Goal: Information Seeking & Learning: Check status

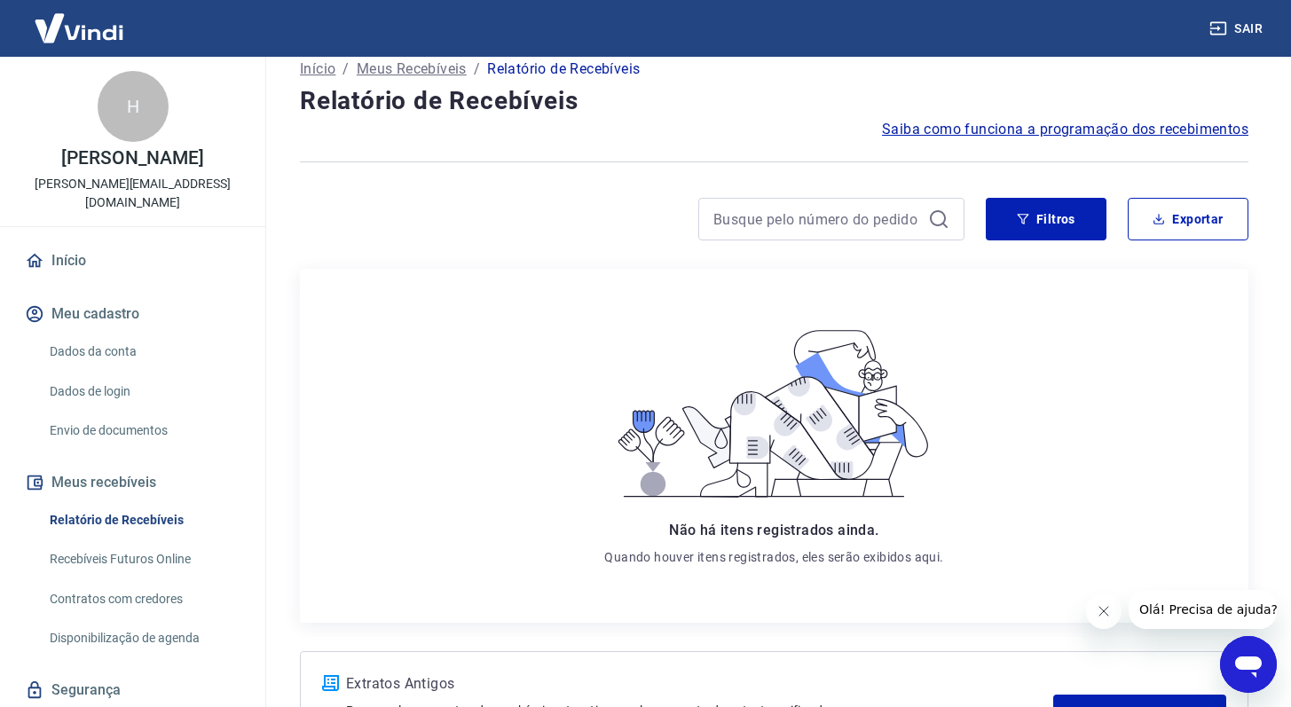
scroll to position [3, 0]
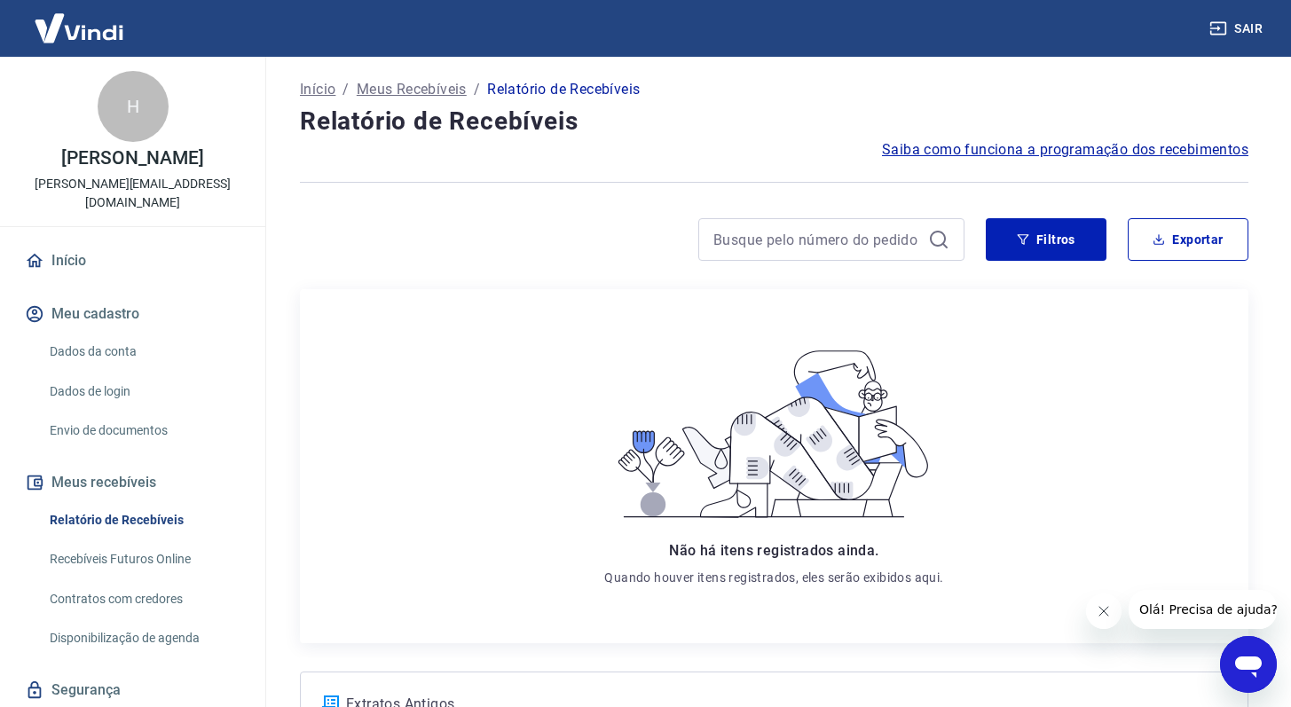
click at [136, 520] on link "Relatório de Recebíveis" at bounding box center [143, 520] width 201 height 36
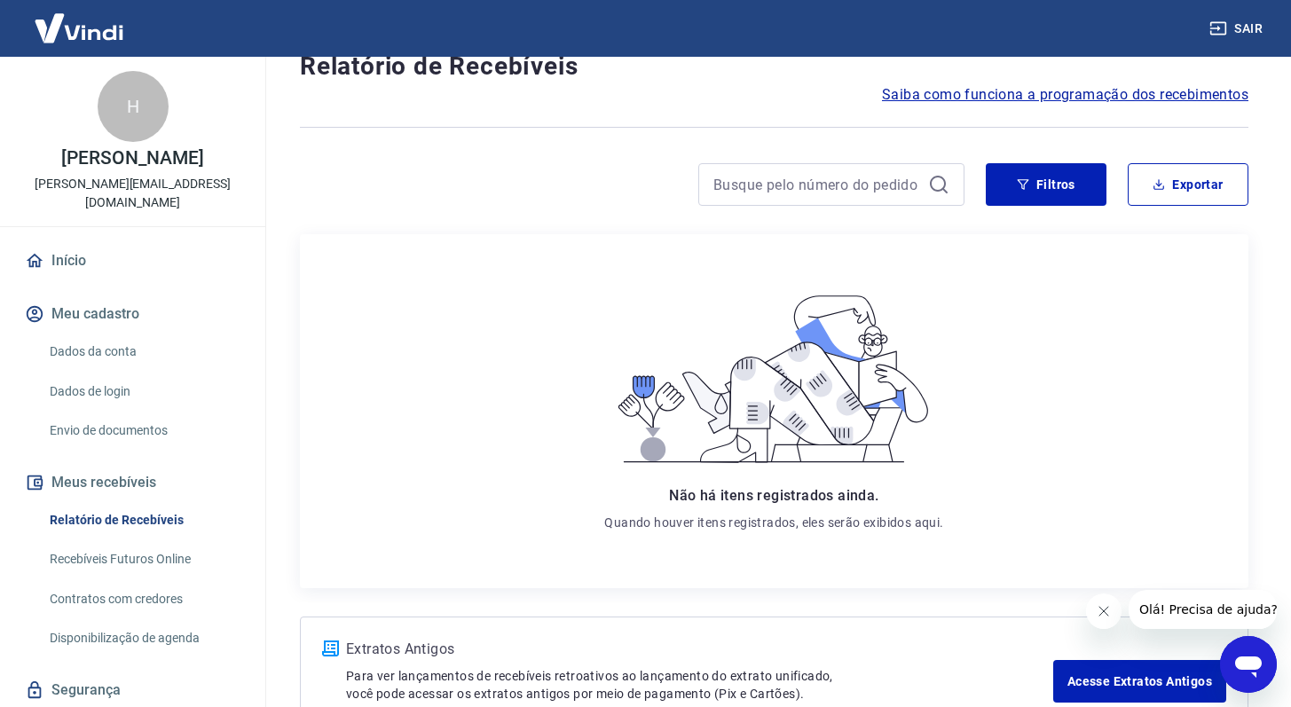
scroll to position [174, 0]
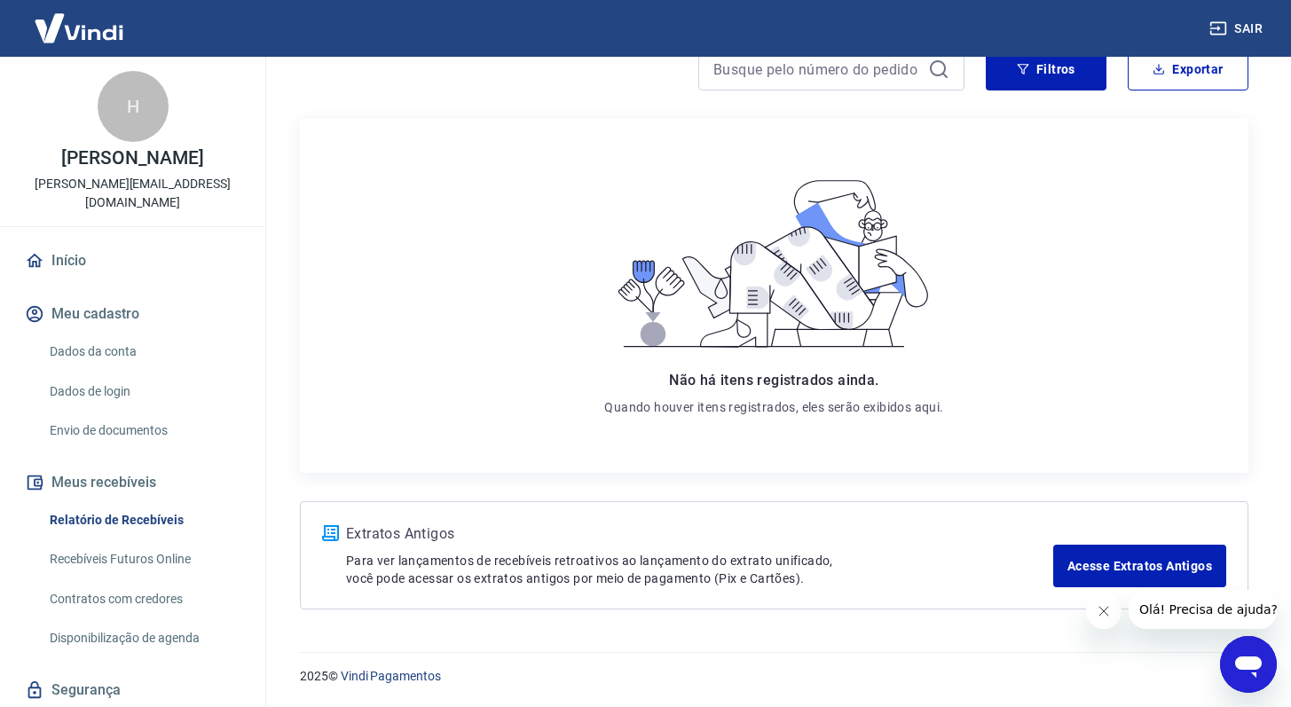
click at [1108, 620] on button "Fechar mensagem da empresa" at bounding box center [1103, 611] width 35 height 35
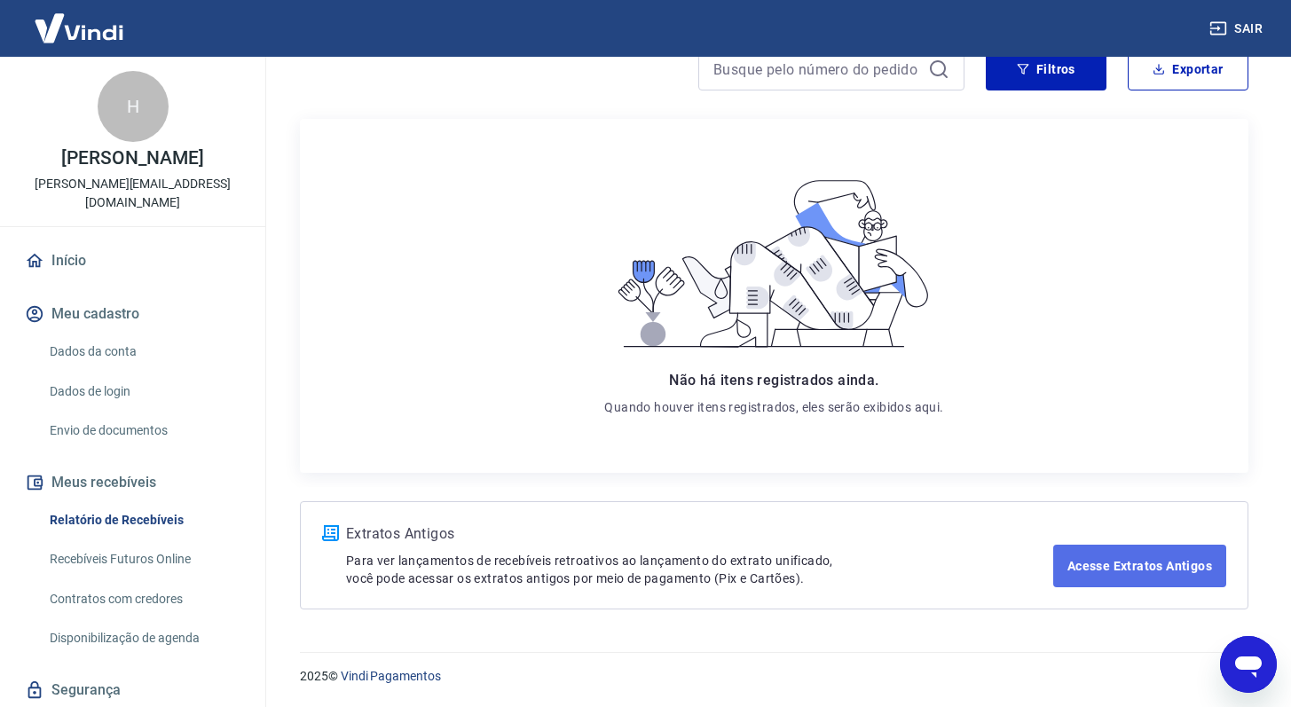
click at [1129, 572] on link "Acesse Extratos Antigos" at bounding box center [1139, 566] width 173 height 43
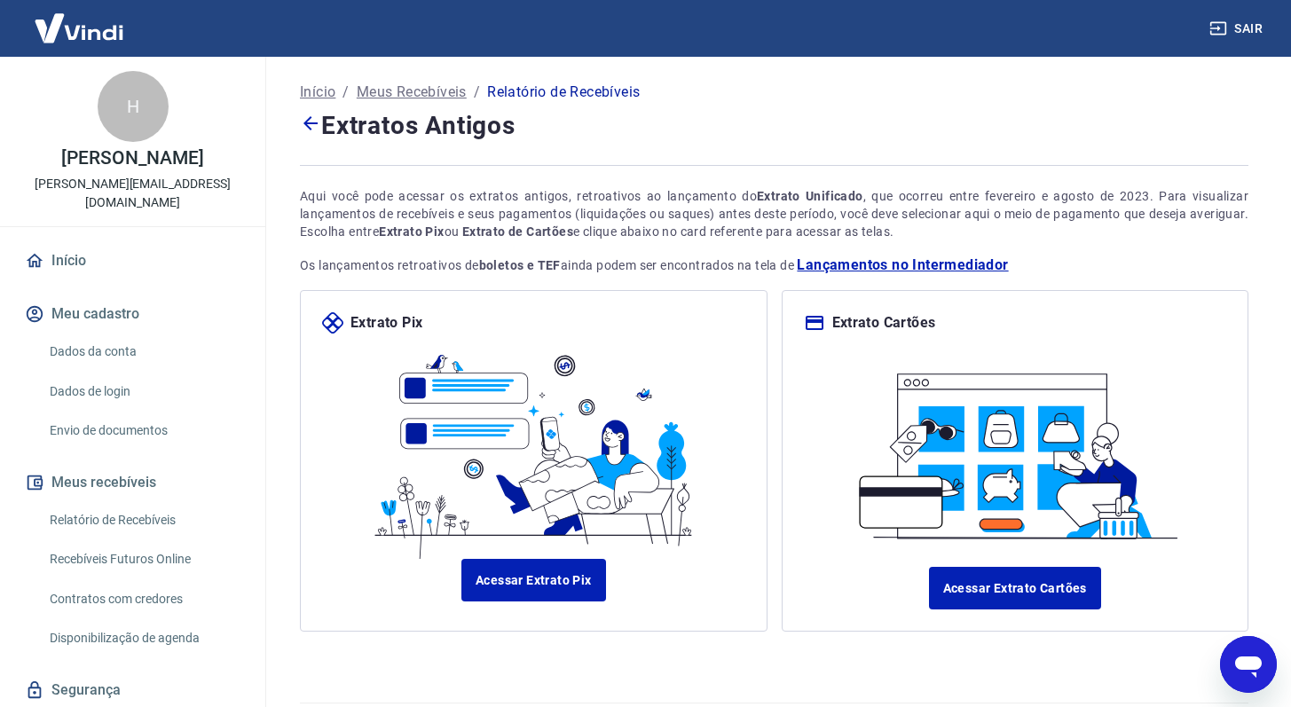
scroll to position [50, 0]
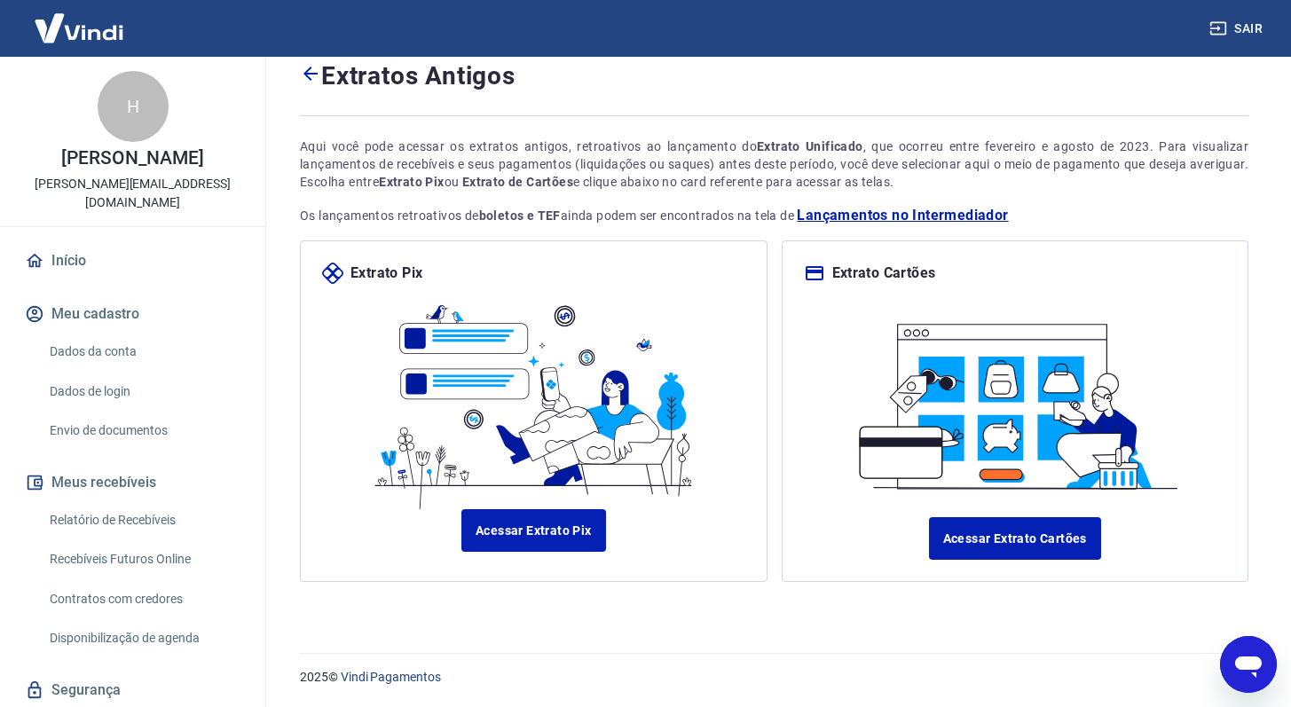
click at [964, 212] on span "Lançamentos no Intermediador" at bounding box center [902, 215] width 211 height 21
click at [147, 506] on link "Relatório de Recebíveis" at bounding box center [143, 520] width 201 height 36
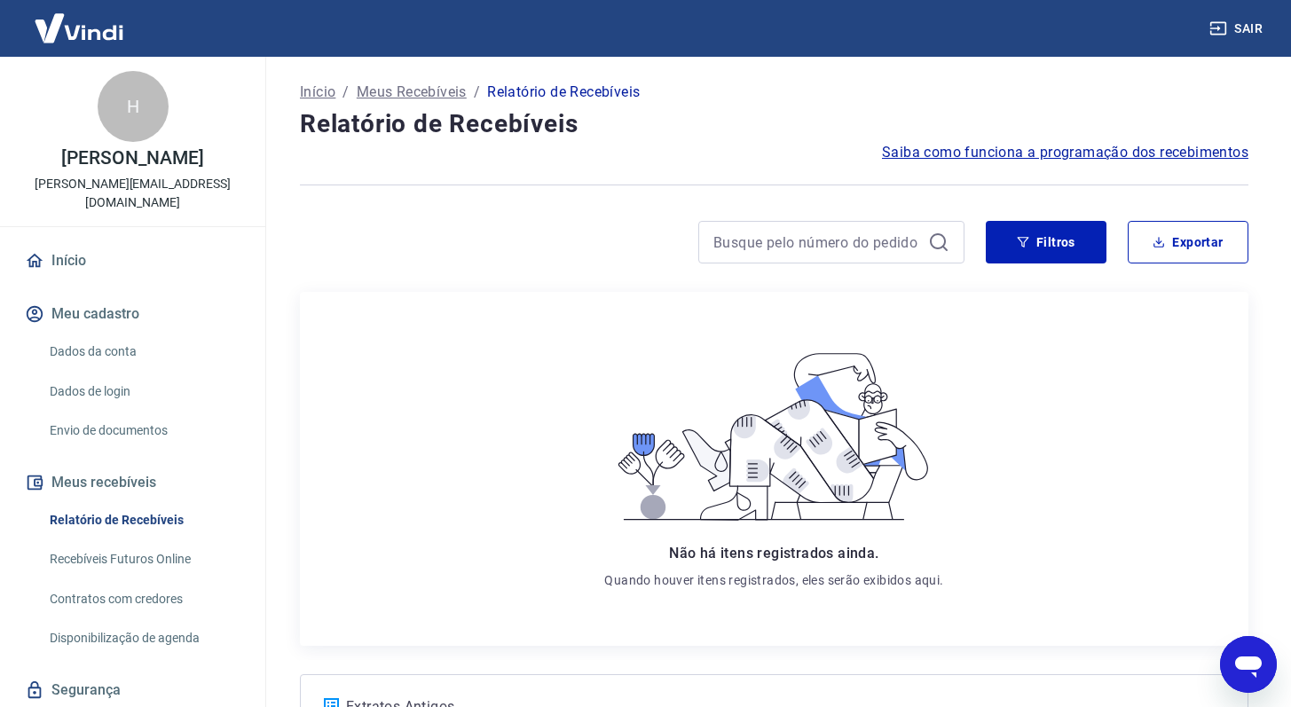
click at [67, 210] on p "[PERSON_NAME][EMAIL_ADDRESS][DOMAIN_NAME]" at bounding box center [132, 193] width 237 height 37
click at [90, 201] on p "[PERSON_NAME][EMAIL_ADDRESS][DOMAIN_NAME]" at bounding box center [132, 193] width 237 height 37
click at [1058, 268] on div "Filtros Exportar" at bounding box center [774, 249] width 948 height 57
click at [1058, 257] on button "Filtros" at bounding box center [1046, 242] width 121 height 43
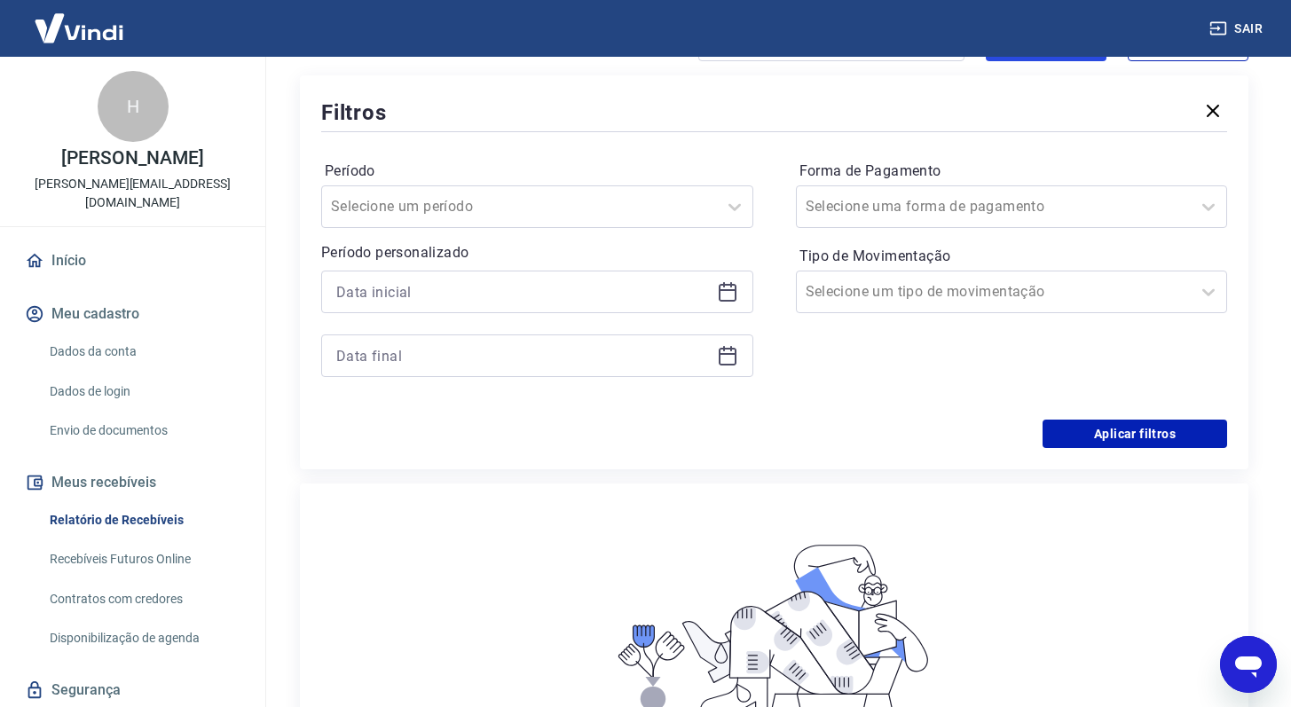
scroll to position [201, 0]
click at [1097, 226] on div "Selecione uma forma de pagamento" at bounding box center [1012, 207] width 432 height 43
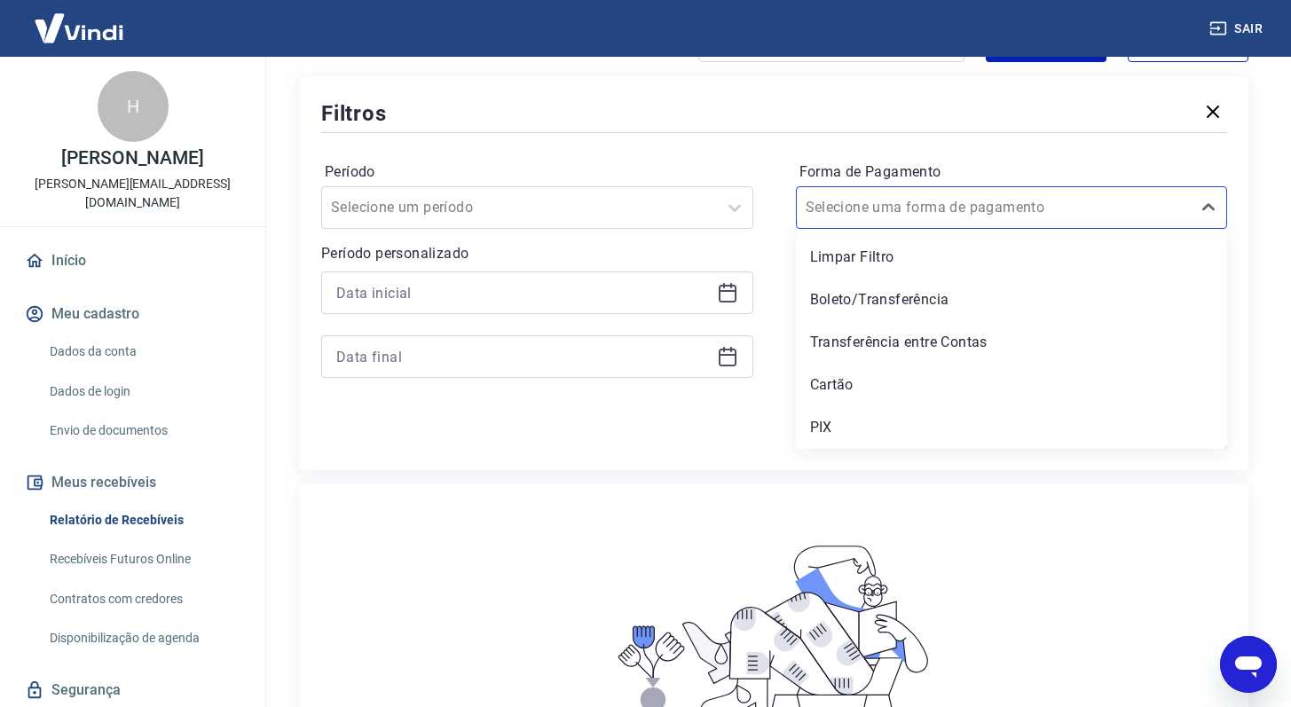
click at [777, 403] on div "Período Selecione um período Período personalizado Forma de Pagamento option Tr…" at bounding box center [774, 279] width 906 height 284
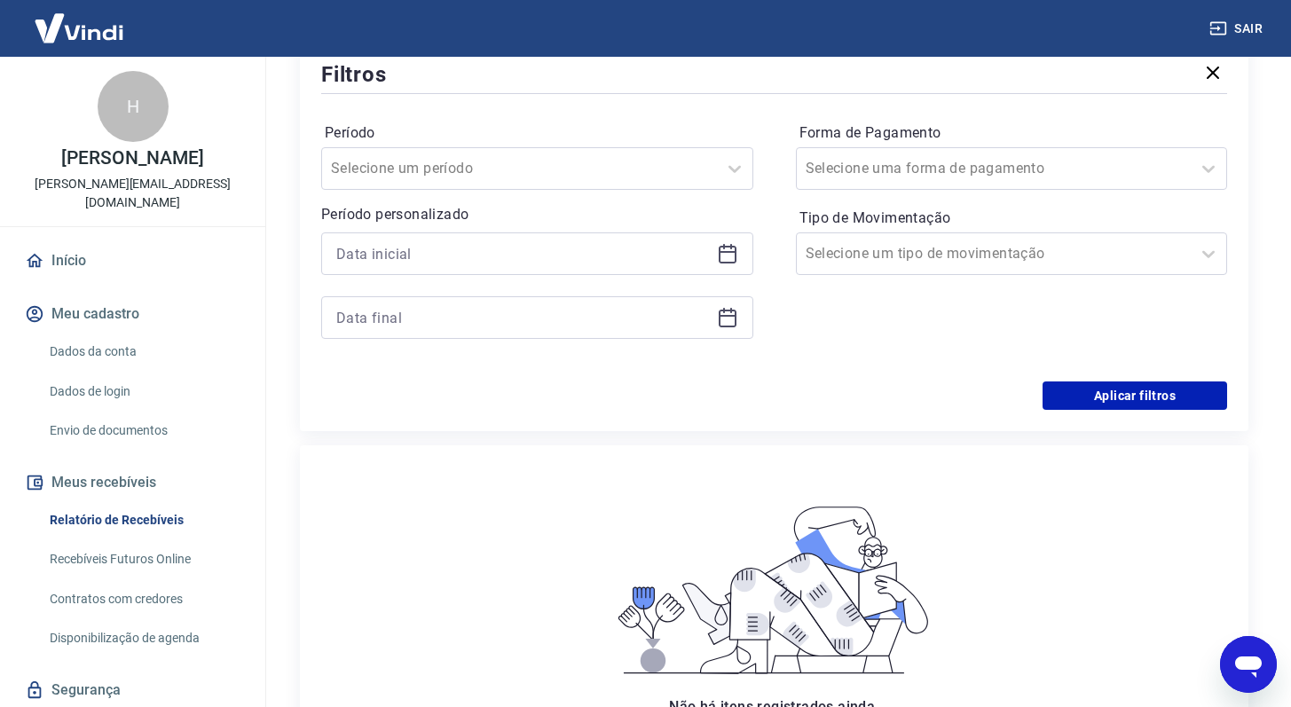
scroll to position [229, 0]
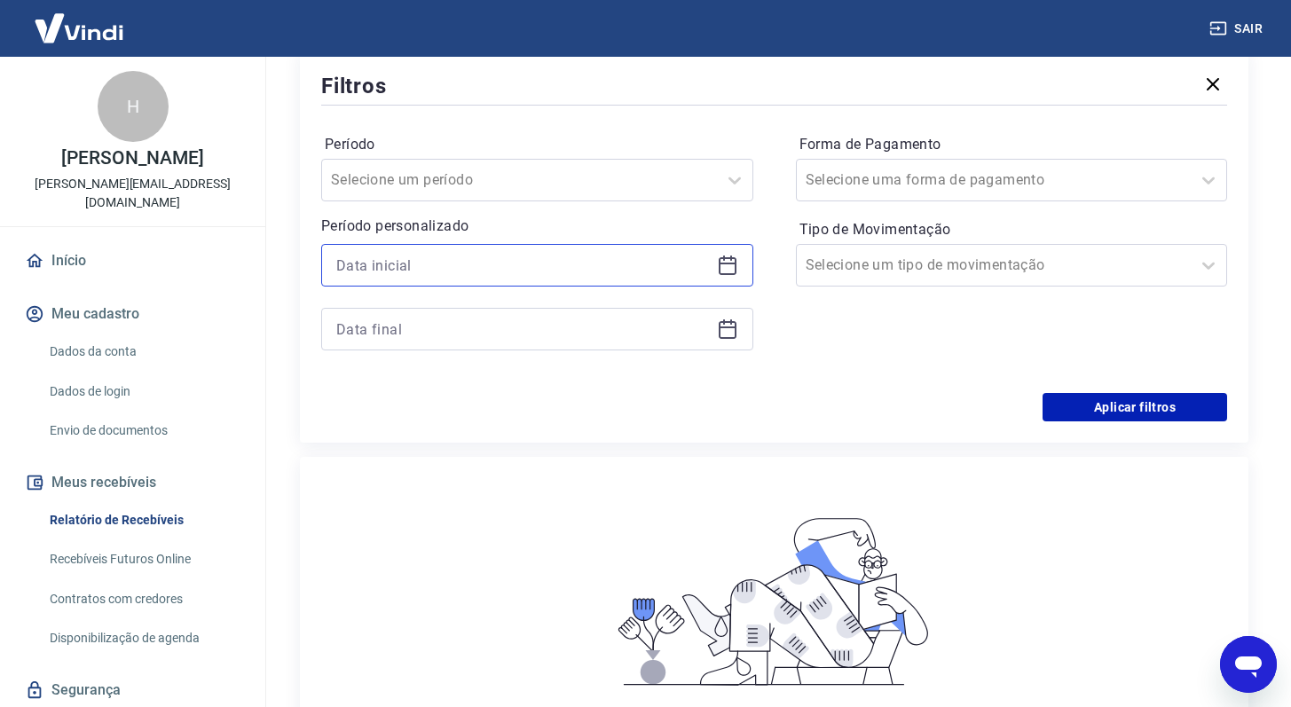
click at [697, 256] on input at bounding box center [523, 265] width 374 height 27
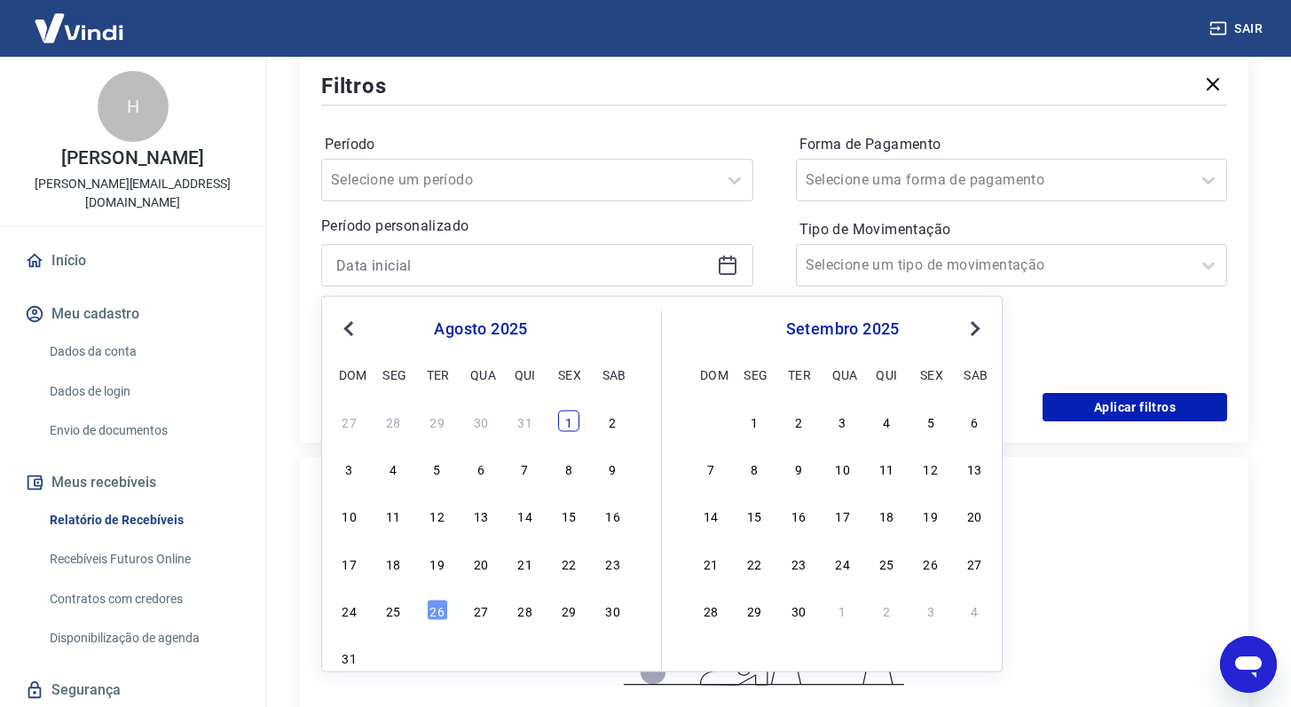
click at [566, 431] on div "1" at bounding box center [568, 420] width 21 height 21
type input "01/08/2025"
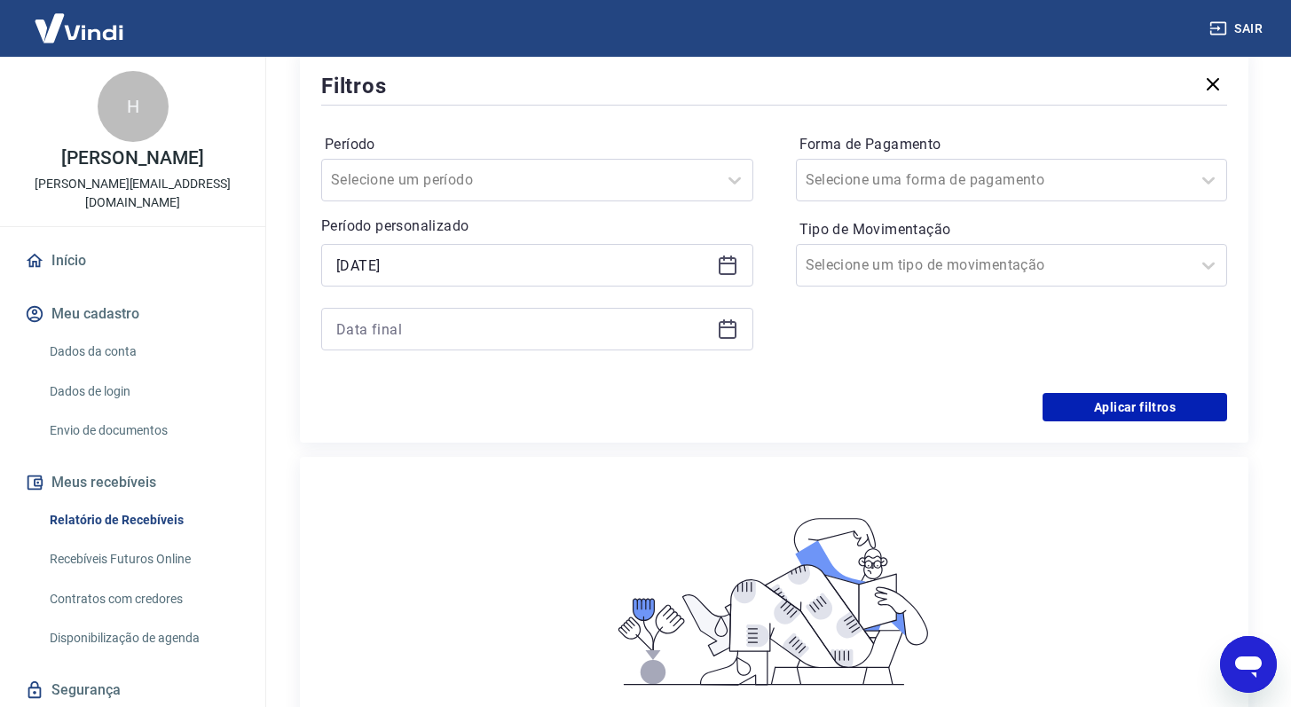
click at [647, 368] on div "Período Selecione um período Período personalizado Selected date: sexta-feira, …" at bounding box center [537, 250] width 432 height 241
click at [657, 342] on div at bounding box center [537, 329] width 432 height 43
click at [696, 329] on input at bounding box center [523, 329] width 374 height 27
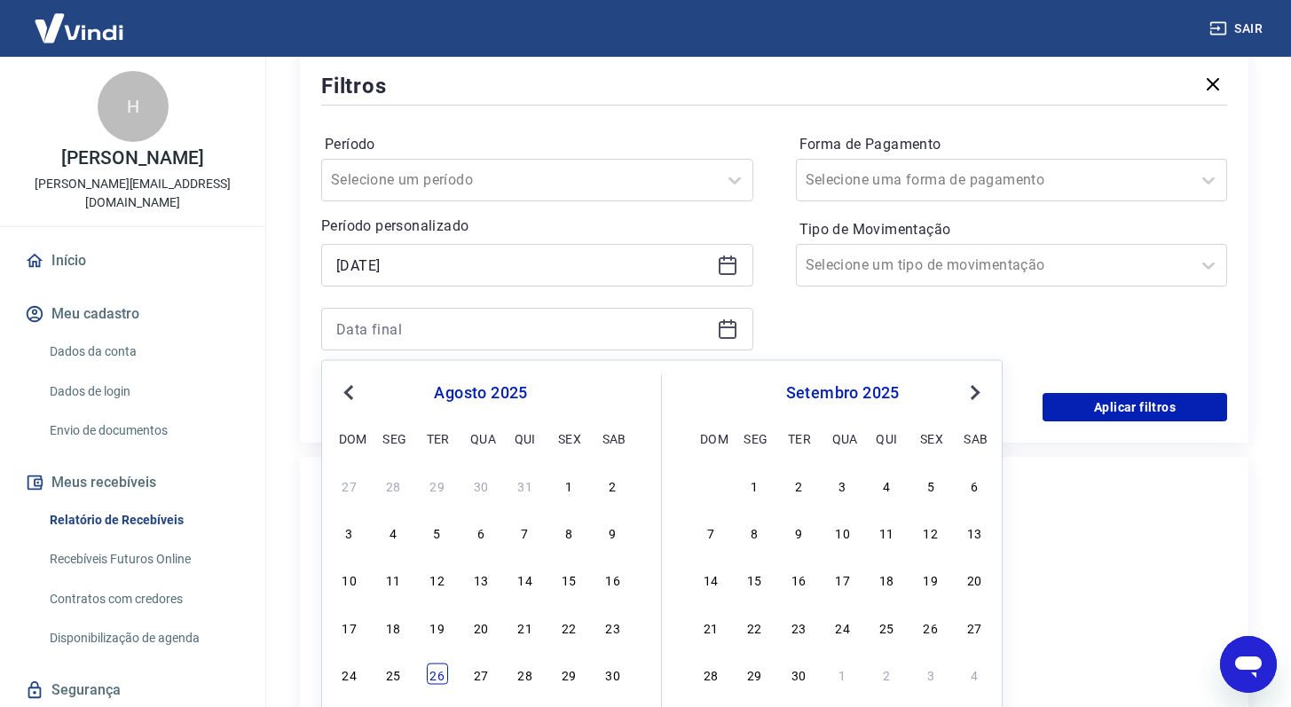
click at [437, 668] on div "26" at bounding box center [437, 674] width 21 height 21
type input "26/08/2025"
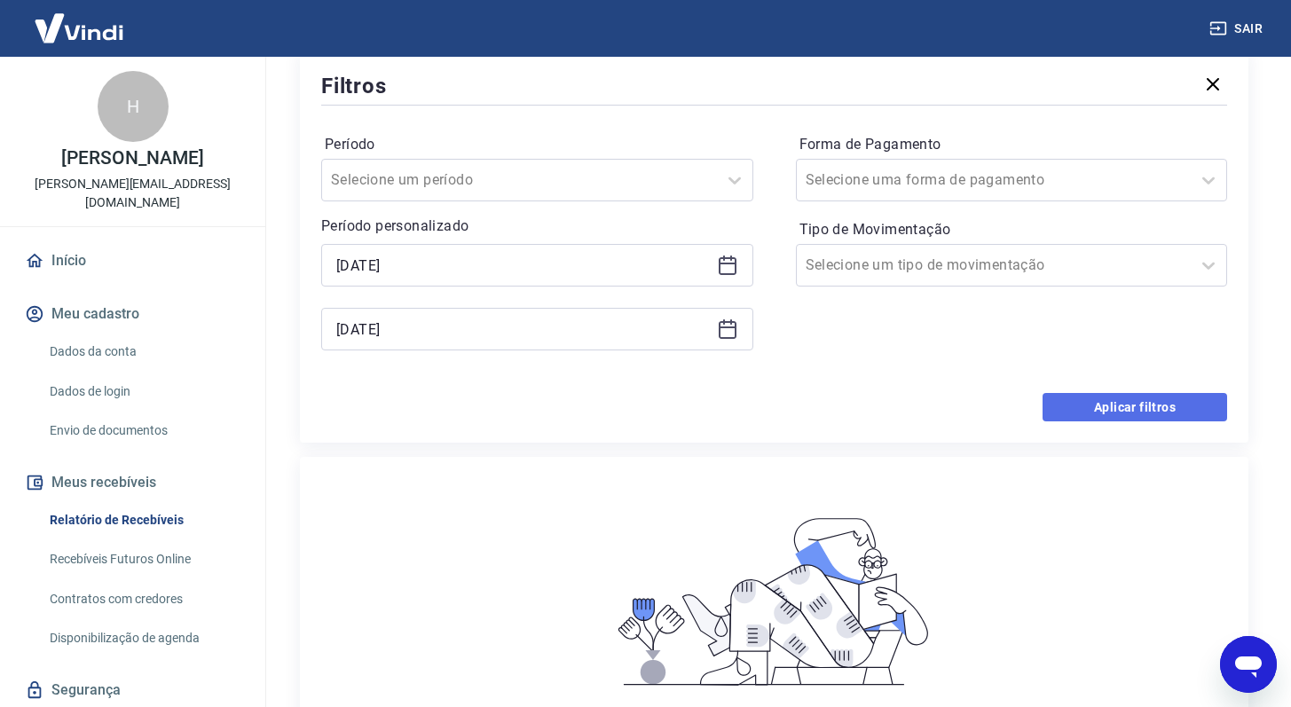
click at [1096, 421] on button "Aplicar filtros" at bounding box center [1134, 407] width 185 height 28
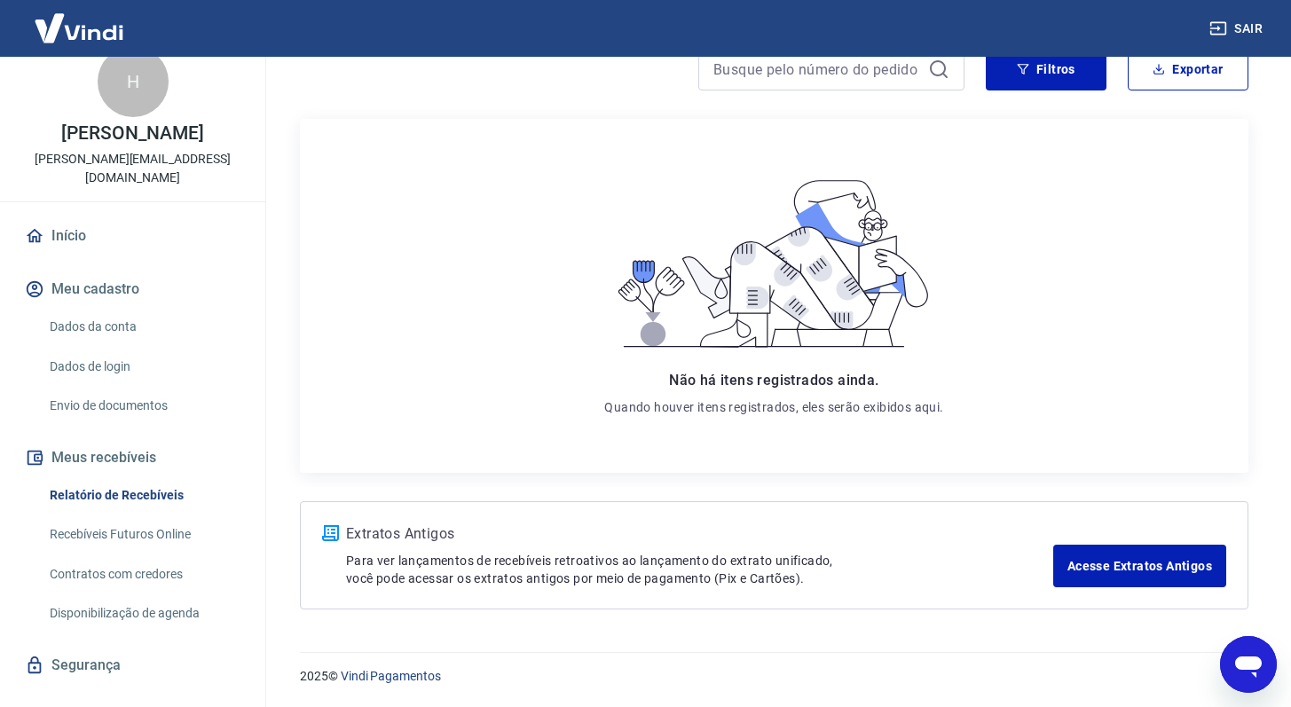
scroll to position [55, 0]
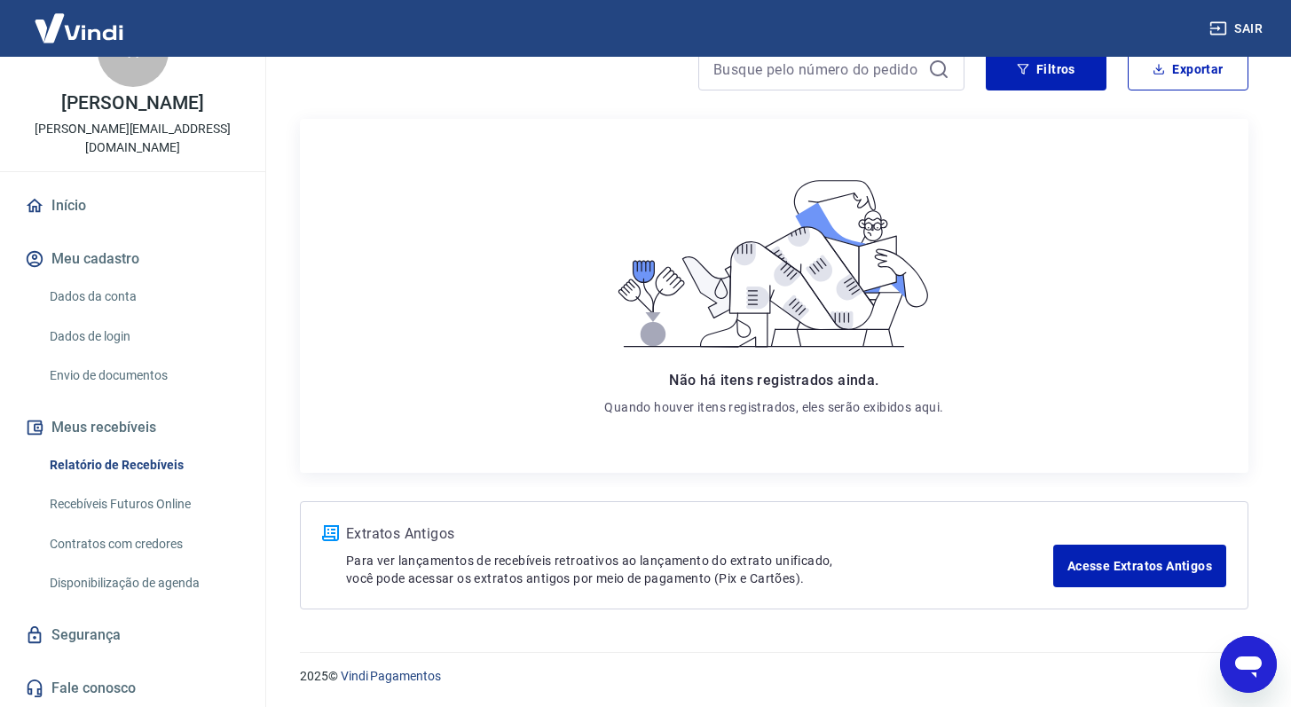
click at [169, 498] on link "Recebíveis Futuros Online" at bounding box center [143, 504] width 201 height 36
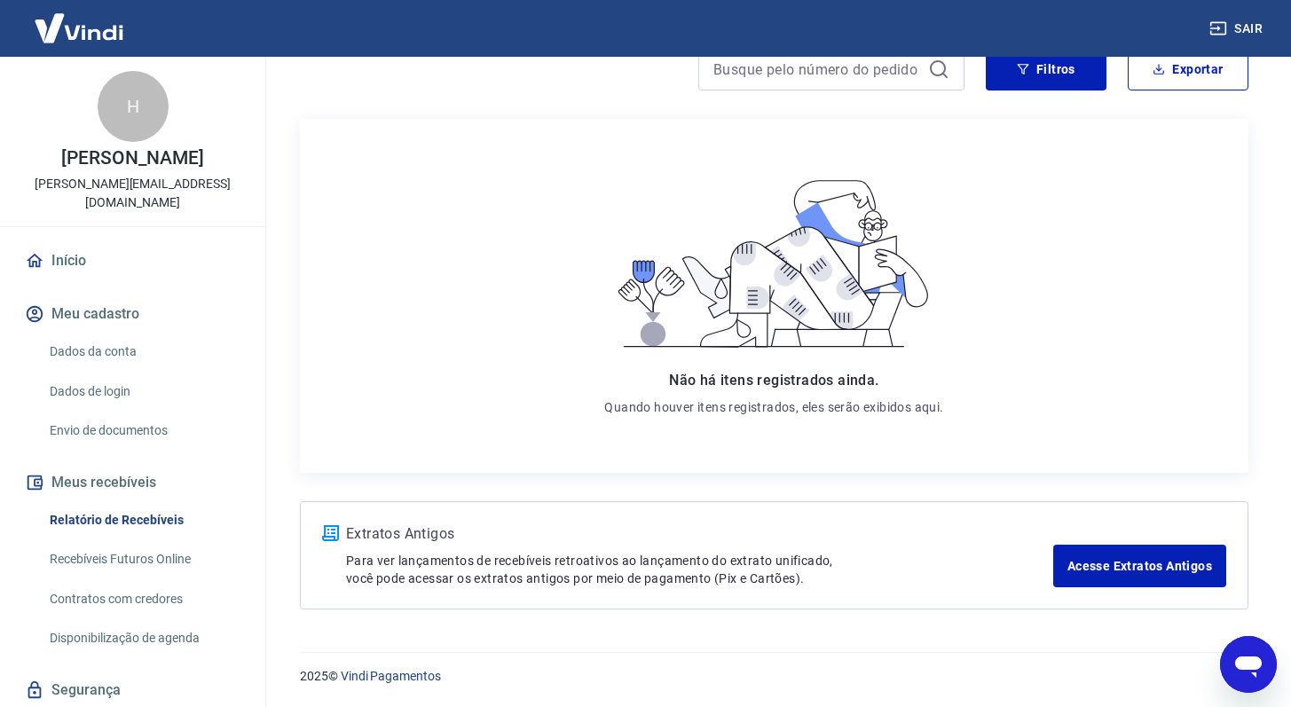
click at [167, 165] on p "[PERSON_NAME]" at bounding box center [132, 158] width 142 height 19
click at [200, 201] on p "[PERSON_NAME][EMAIL_ADDRESS][DOMAIN_NAME]" at bounding box center [132, 193] width 237 height 37
drag, startPoint x: 222, startPoint y: 208, endPoint x: 42, endPoint y: 202, distance: 180.2
click at [42, 202] on div "H Henrique Joaquim Pereira Saragoça henrique.saragoca@hotmail.com" at bounding box center [132, 141] width 265 height 169
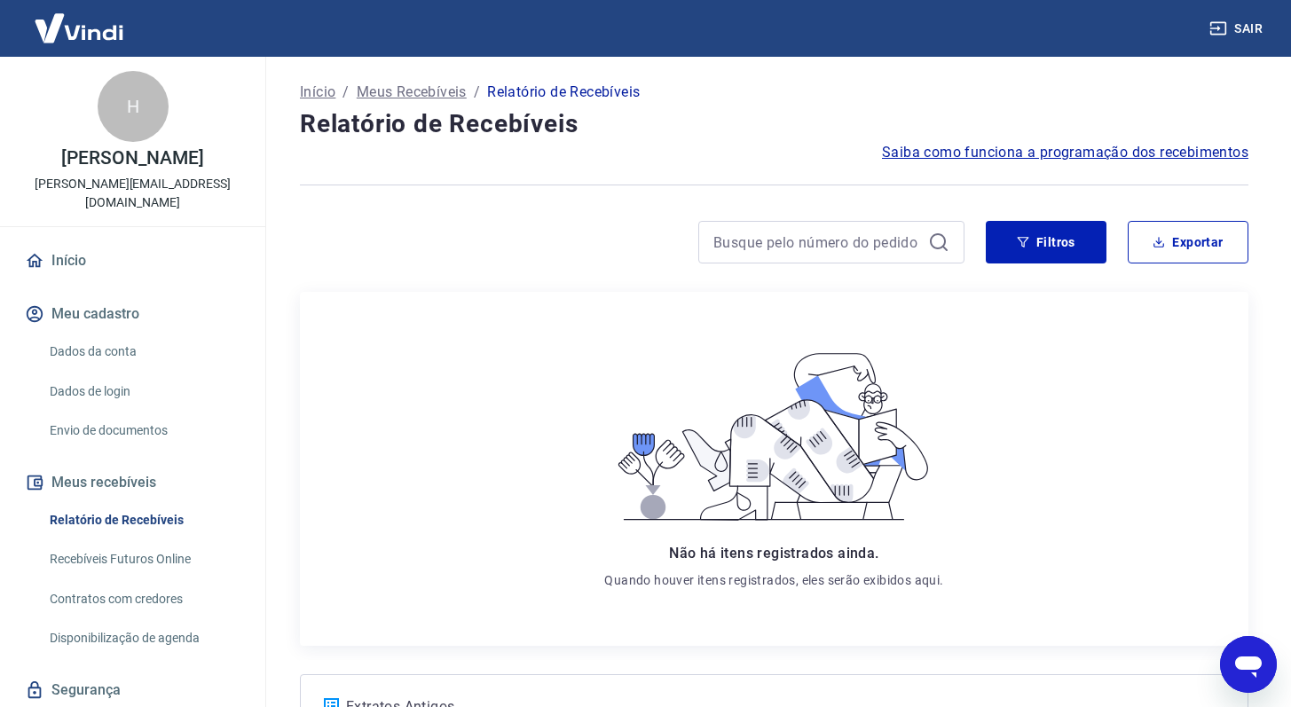
click at [143, 226] on hr at bounding box center [132, 226] width 265 height 1
click at [90, 206] on p "[PERSON_NAME][EMAIL_ADDRESS][DOMAIN_NAME]" at bounding box center [132, 193] width 237 height 37
click at [106, 206] on p "[PERSON_NAME][EMAIL_ADDRESS][DOMAIN_NAME]" at bounding box center [132, 193] width 237 height 37
click at [84, 262] on link "Início" at bounding box center [132, 260] width 223 height 39
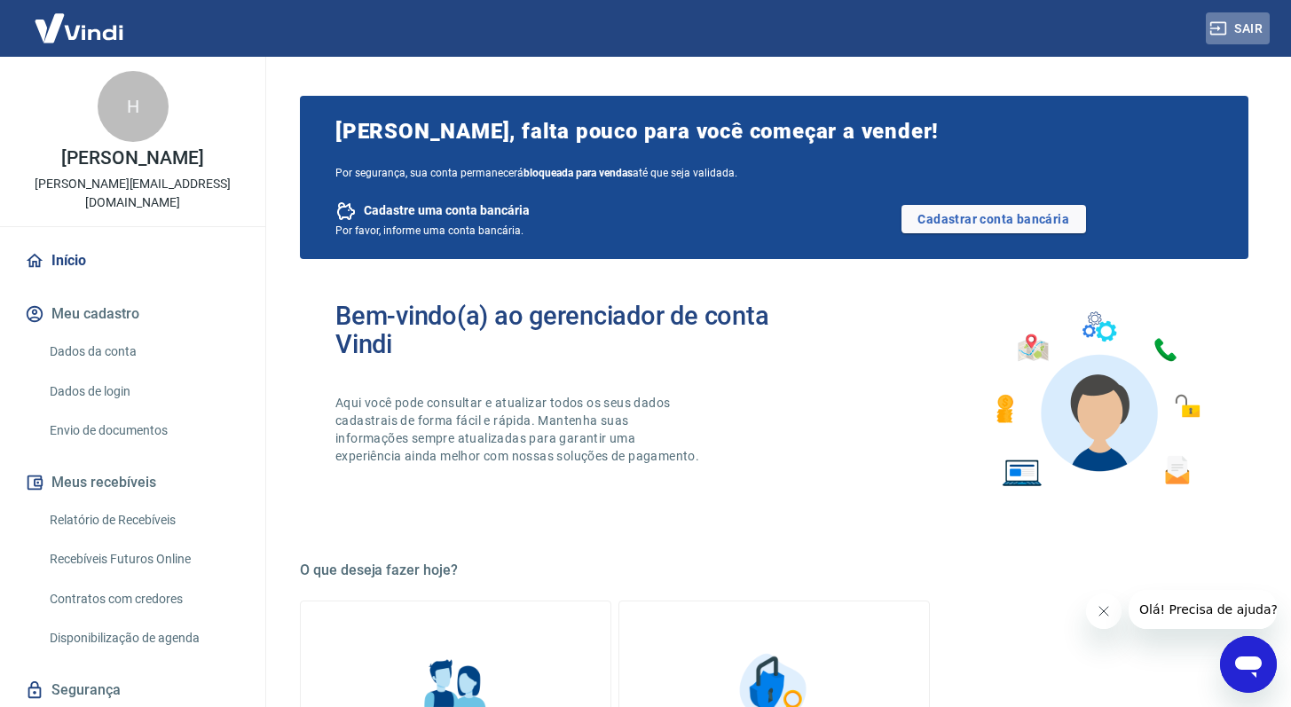
click at [1215, 30] on icon "button" at bounding box center [1218, 29] width 18 height 18
